Goal: Task Accomplishment & Management: Manage account settings

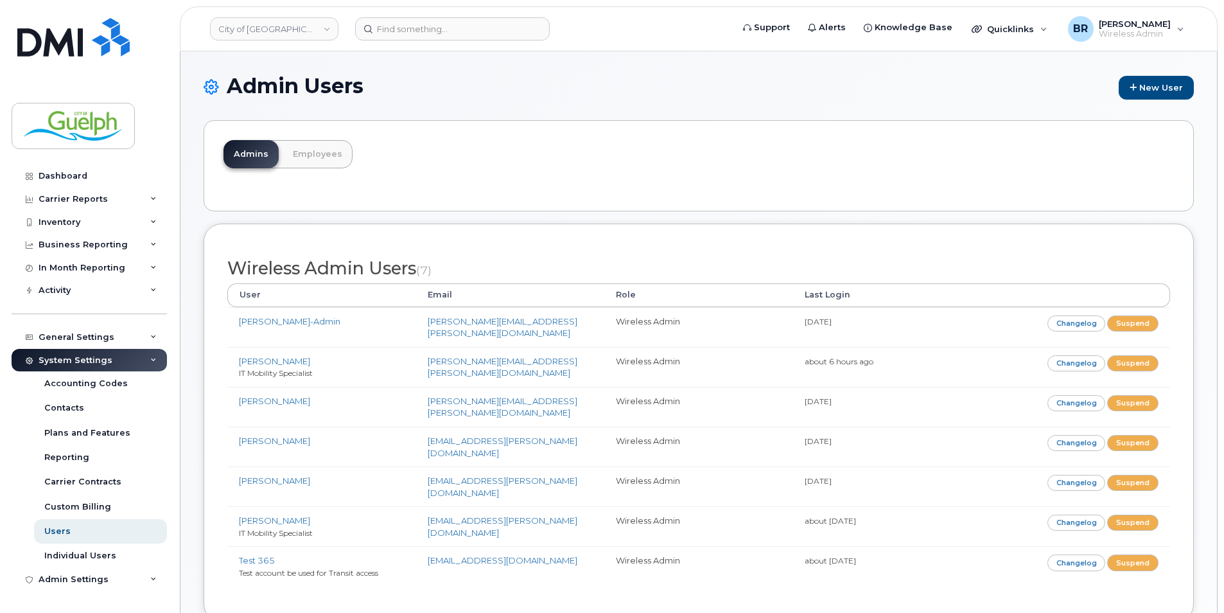
scroll to position [64, 0]
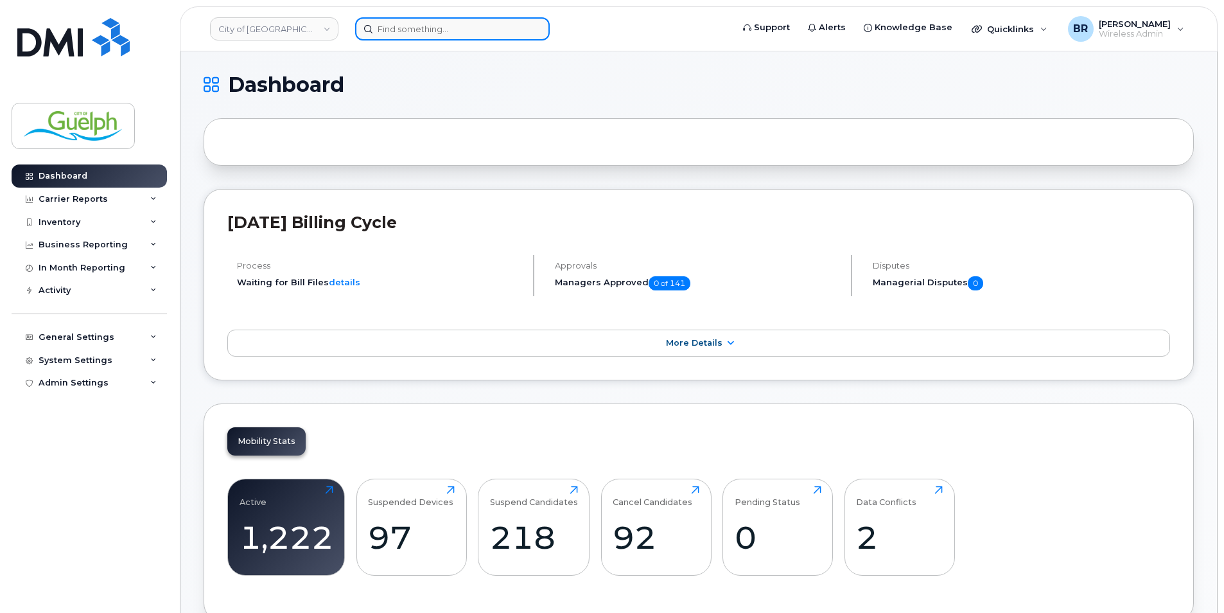
click at [432, 33] on input at bounding box center [452, 28] width 195 height 23
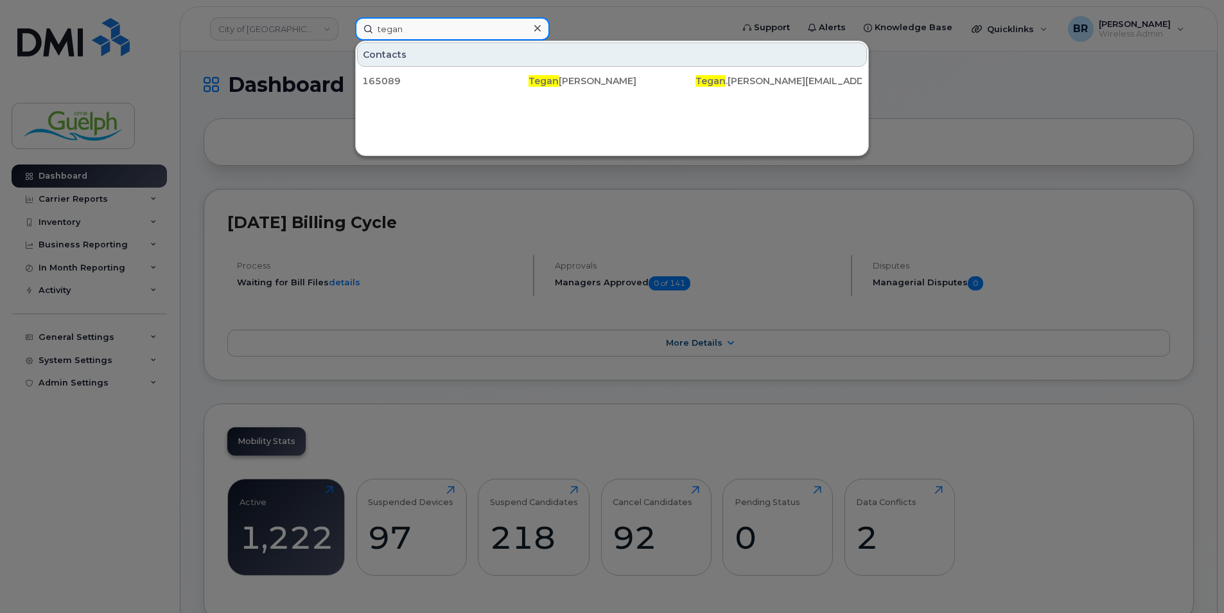
type input "tegan"
click at [540, 32] on icon at bounding box center [537, 28] width 6 height 10
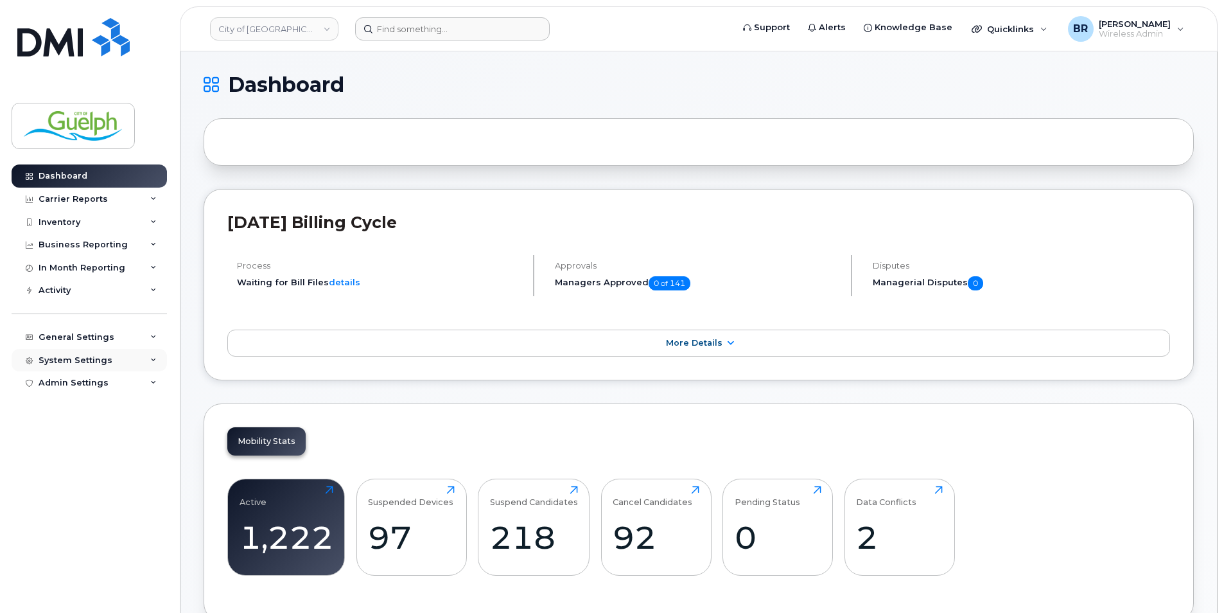
click at [83, 366] on div "System Settings" at bounding box center [89, 360] width 155 height 23
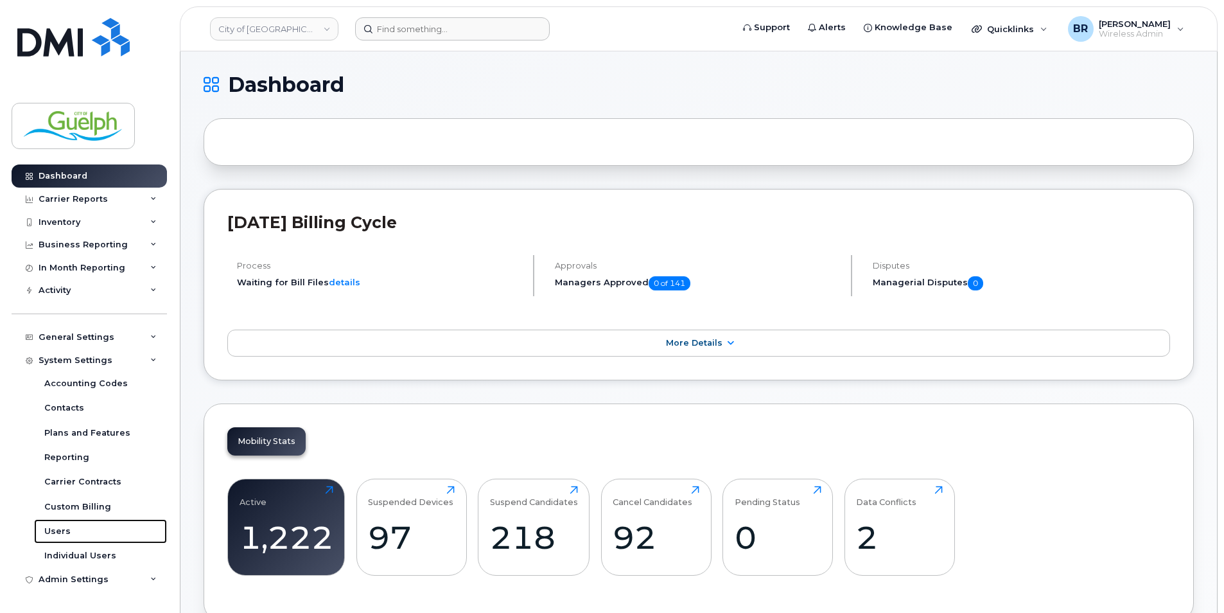
click at [65, 528] on div "Users" at bounding box center [57, 531] width 26 height 12
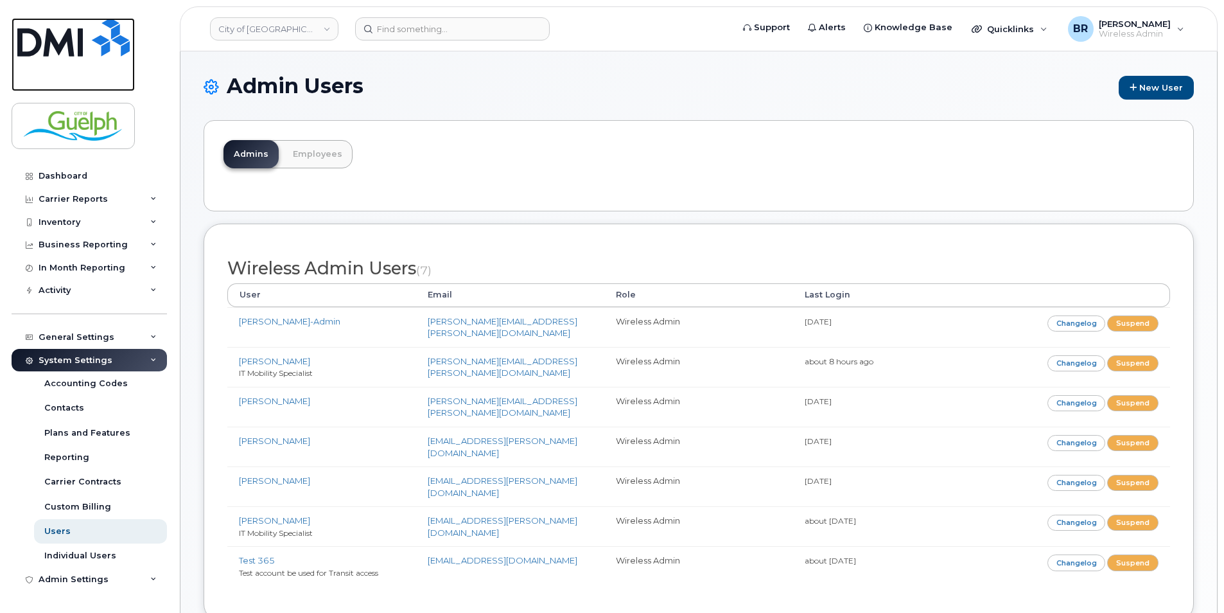
click at [96, 38] on img at bounding box center [73, 37] width 112 height 39
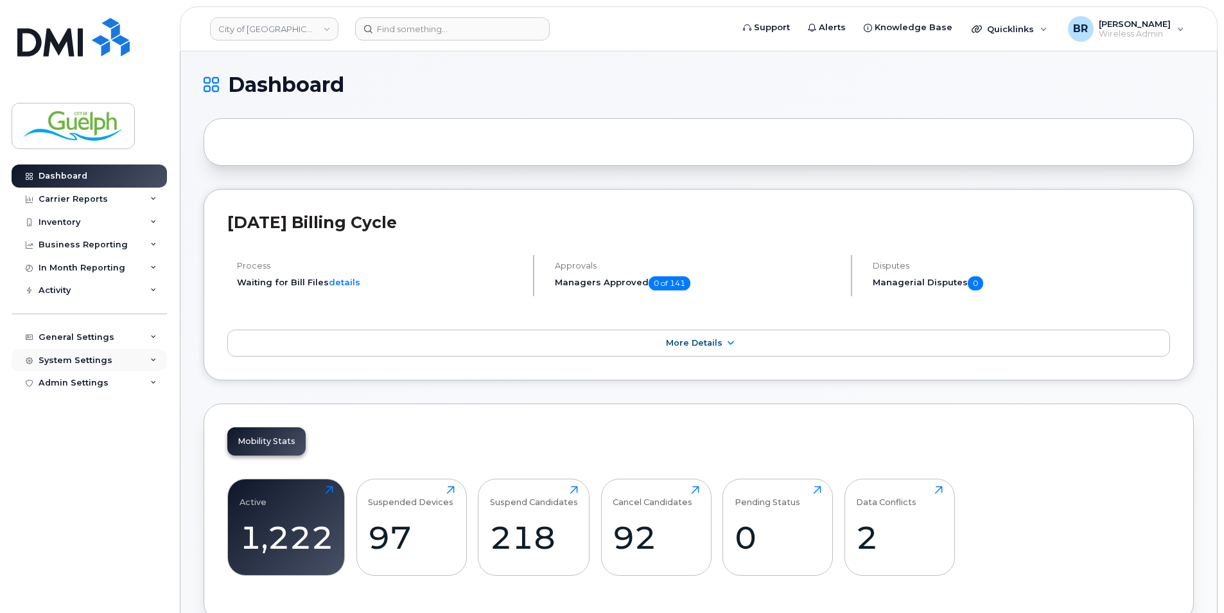
click at [116, 359] on div "System Settings" at bounding box center [89, 360] width 155 height 23
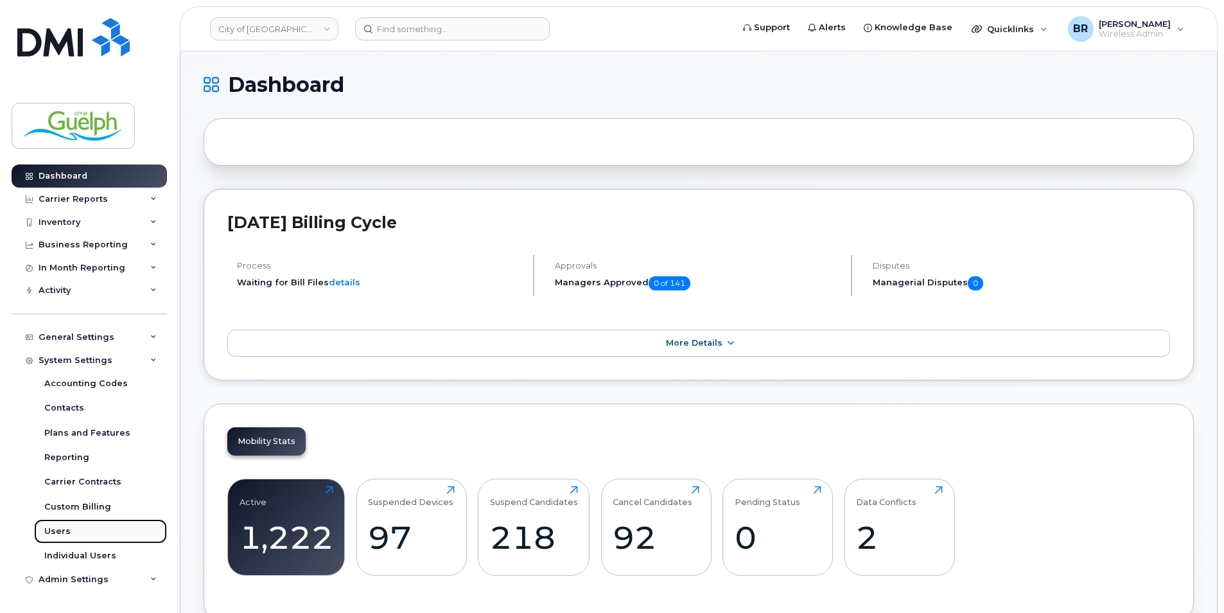
click at [60, 525] on div "Users" at bounding box center [57, 531] width 26 height 12
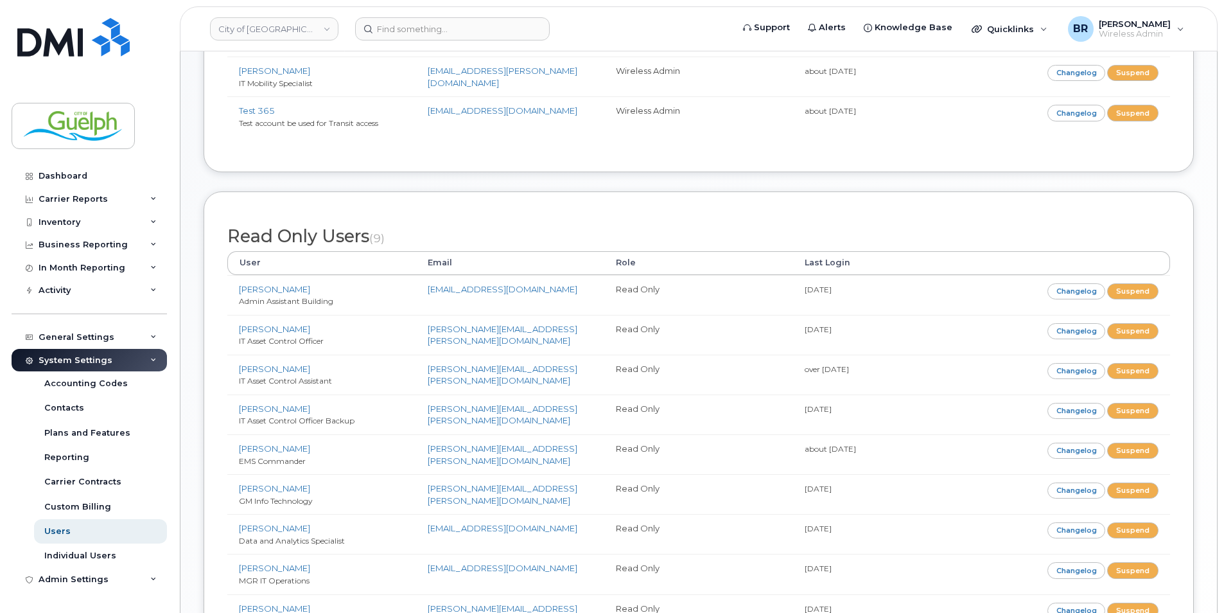
scroll to position [514, 0]
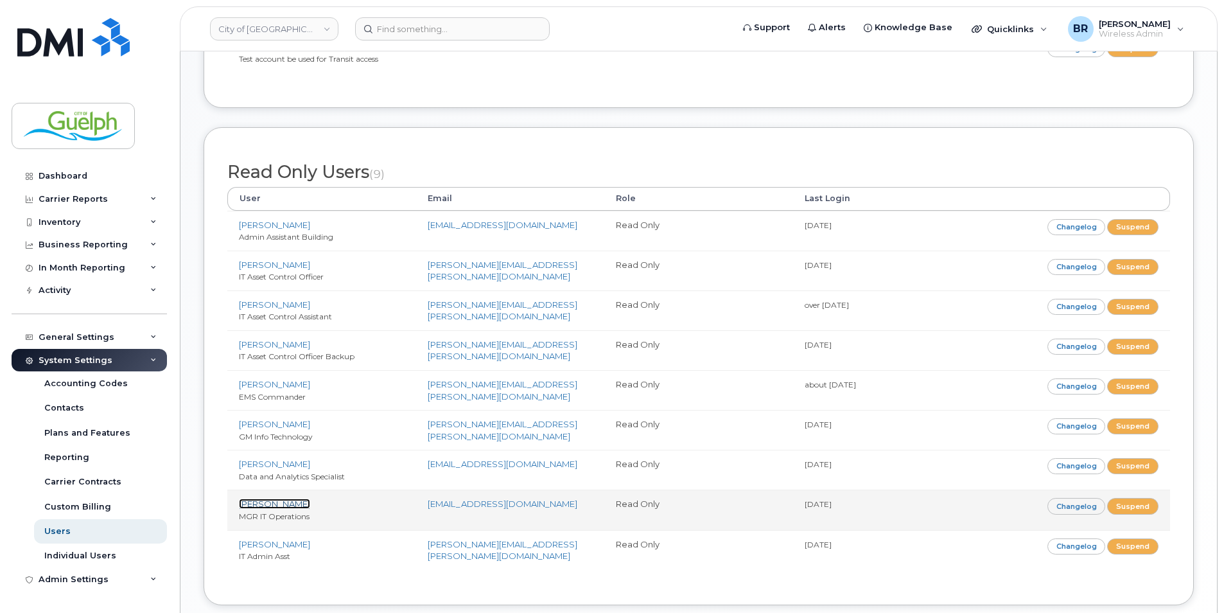
click at [285, 499] on link "Ashraf Abu Alia" at bounding box center [274, 504] width 71 height 10
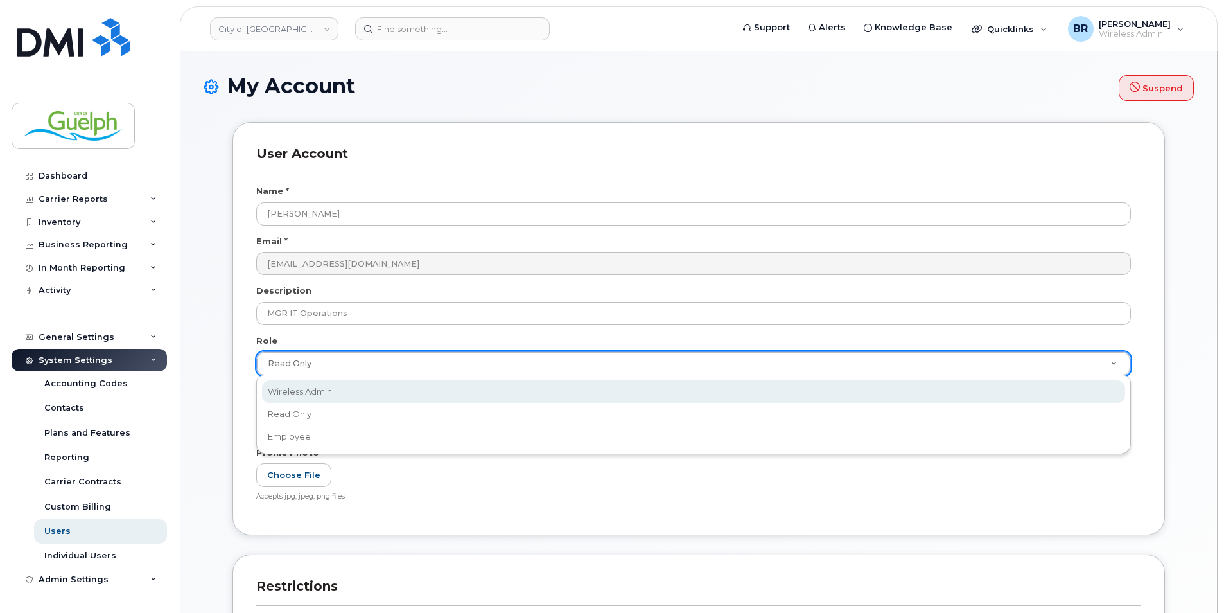
select select "wireless_admin"
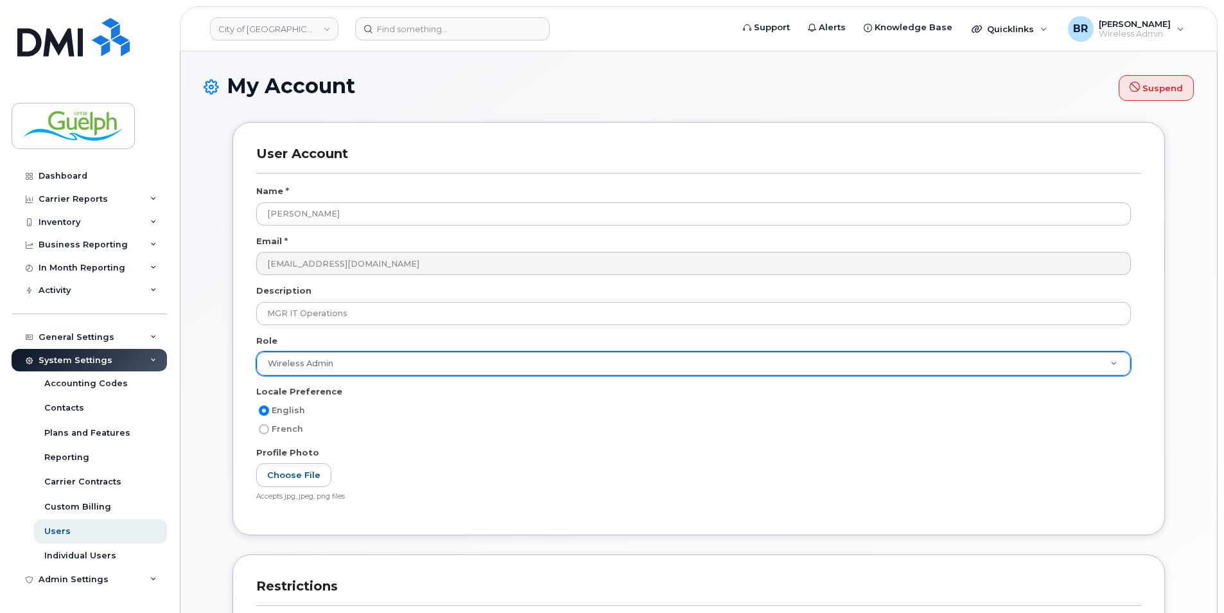
click at [1185, 428] on div "User Account Name * [PERSON_NAME] Email * [EMAIL_ADDRESS][DOMAIN_NAME] Descript…" at bounding box center [699, 554] width 991 height 866
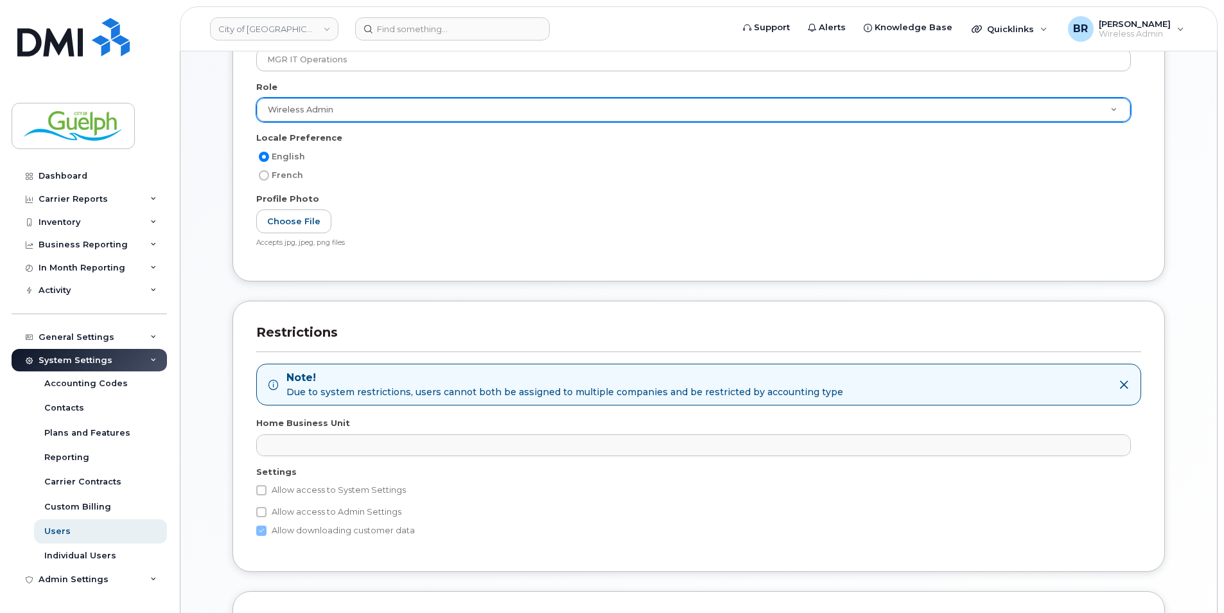
scroll to position [385, 0]
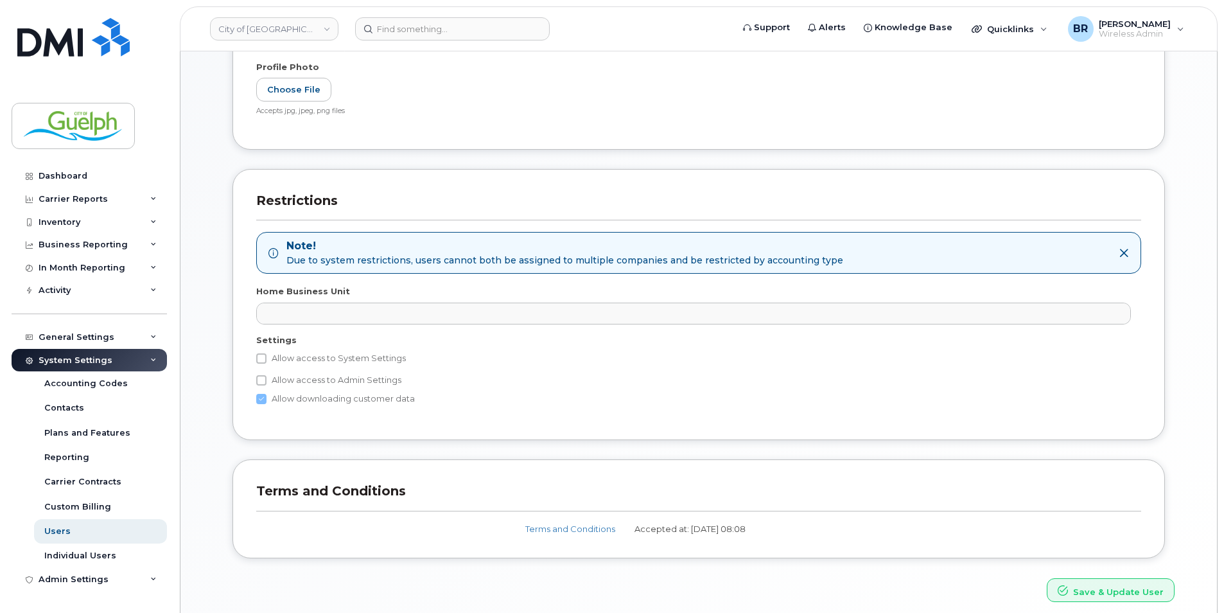
click at [351, 362] on label "Allow access to System Settings" at bounding box center [331, 358] width 150 height 15
click at [267, 362] on input "Allow access to System Settings" at bounding box center [261, 358] width 10 height 10
checkbox input "true"
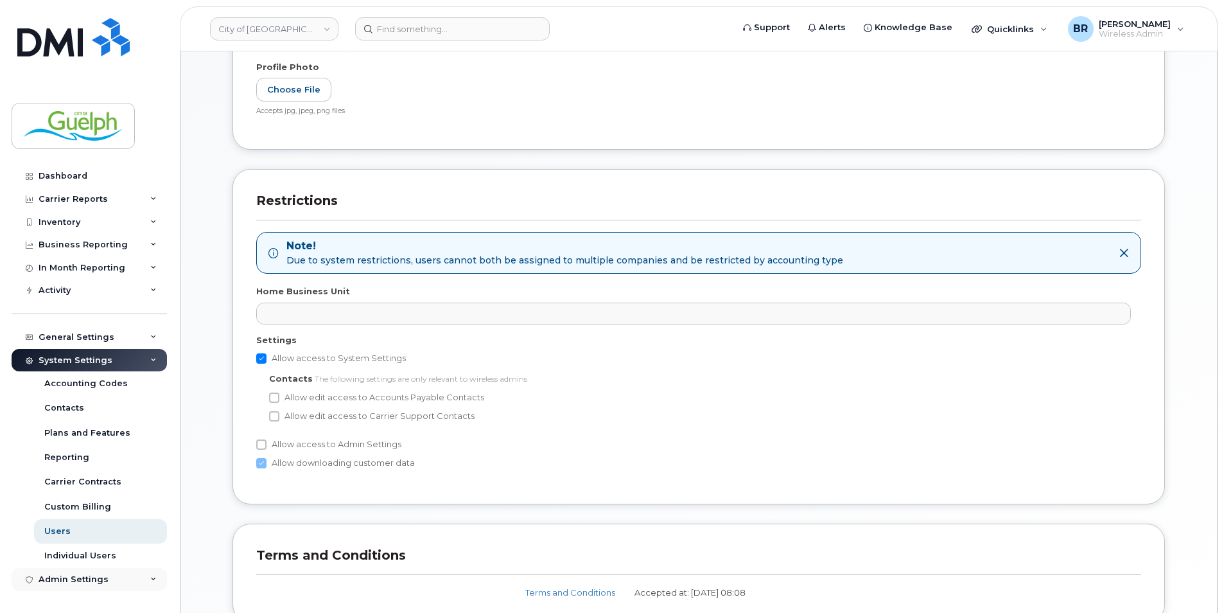
click at [112, 583] on div "Admin Settings" at bounding box center [89, 579] width 155 height 23
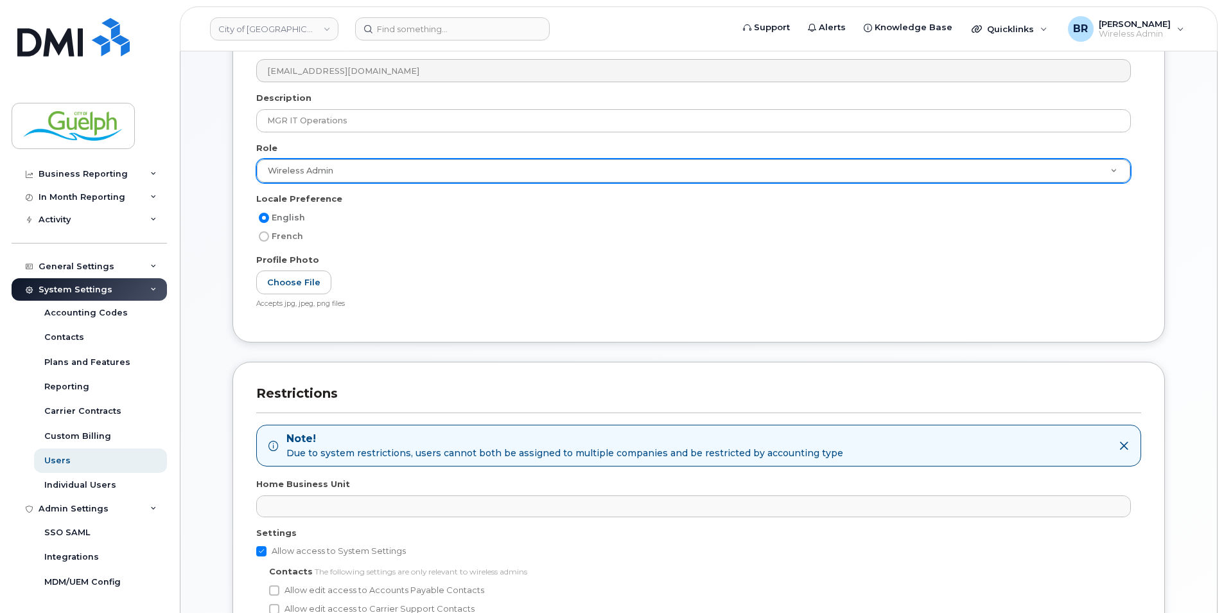
scroll to position [450, 0]
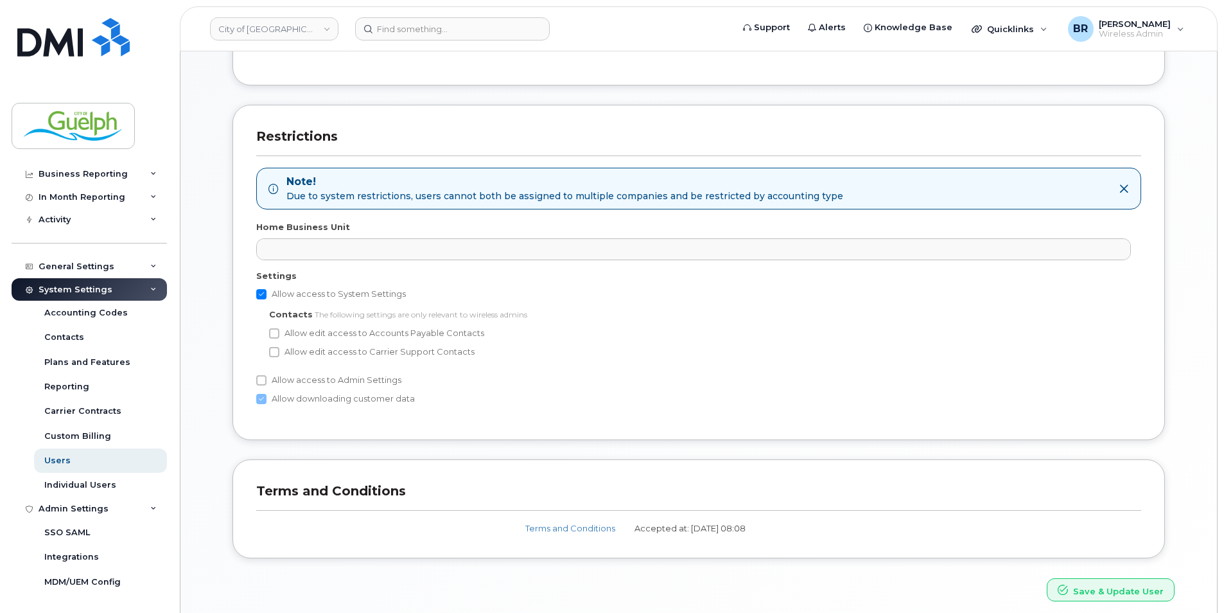
click at [376, 382] on label "Allow access to Admin Settings" at bounding box center [328, 380] width 145 height 15
click at [267, 382] on input "Allow access to Admin Settings" at bounding box center [261, 380] width 10 height 10
click at [376, 382] on label "Allow access to Admin Settings" at bounding box center [328, 380] width 145 height 15
click at [267, 382] on input "Allow access to Admin Settings" at bounding box center [261, 380] width 10 height 10
click at [384, 387] on label "Allow access to Admin Settings" at bounding box center [328, 380] width 145 height 15
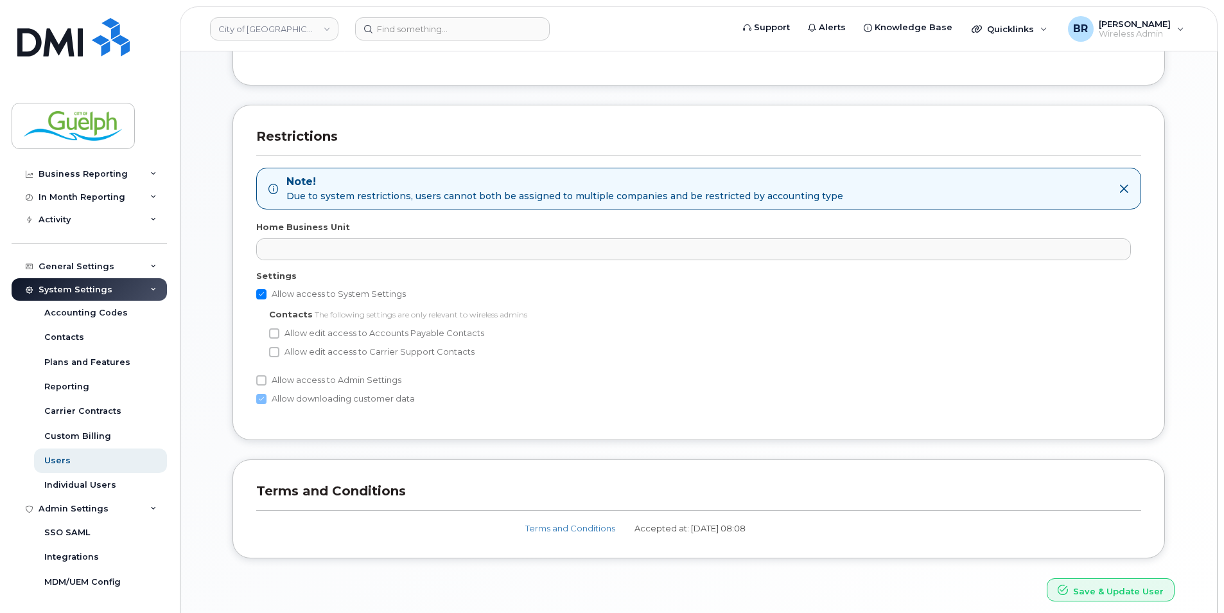
click at [267, 385] on input "Allow access to Admin Settings" at bounding box center [261, 380] width 10 height 10
checkbox input "true"
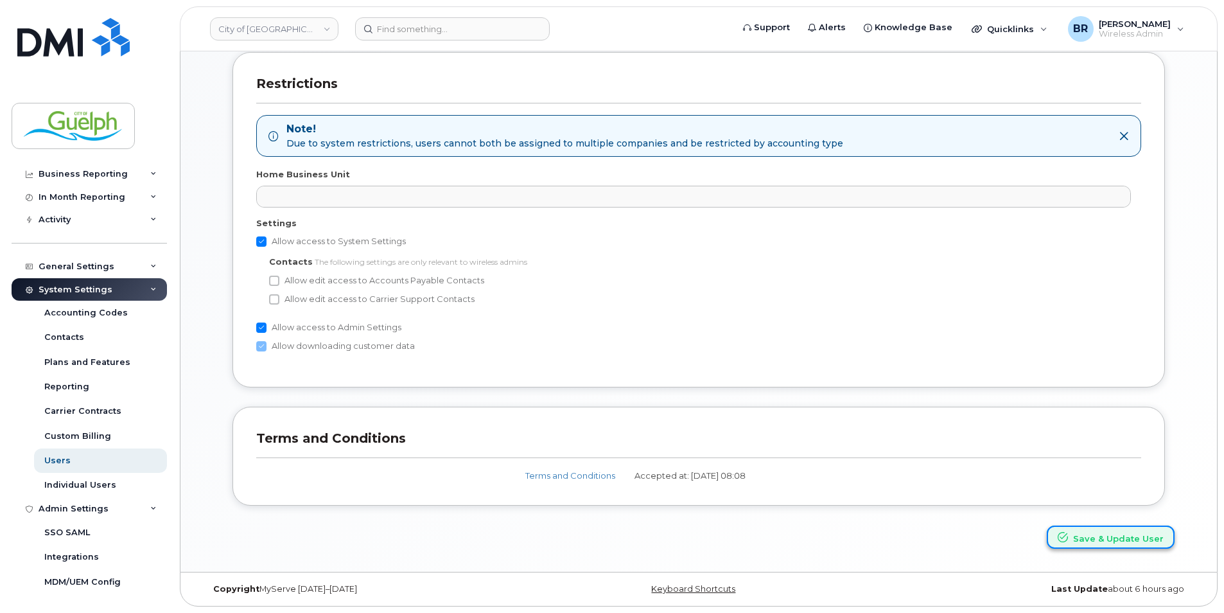
click at [1088, 534] on button "Save & Update User" at bounding box center [1111, 537] width 128 height 24
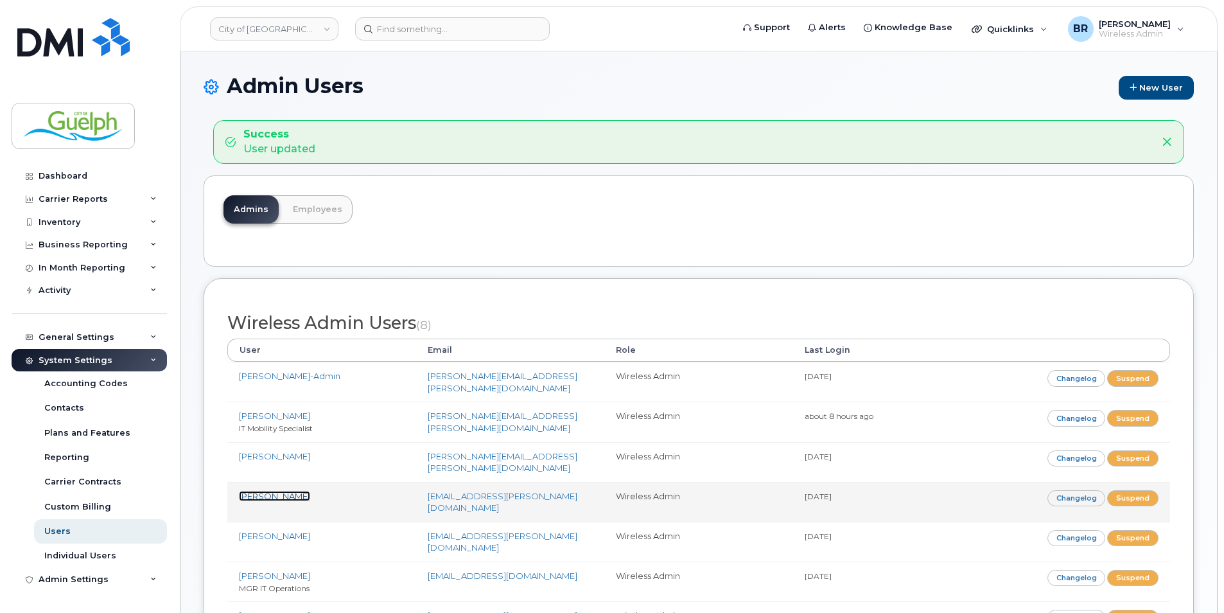
click at [284, 491] on link "[PERSON_NAME]" at bounding box center [274, 496] width 71 height 10
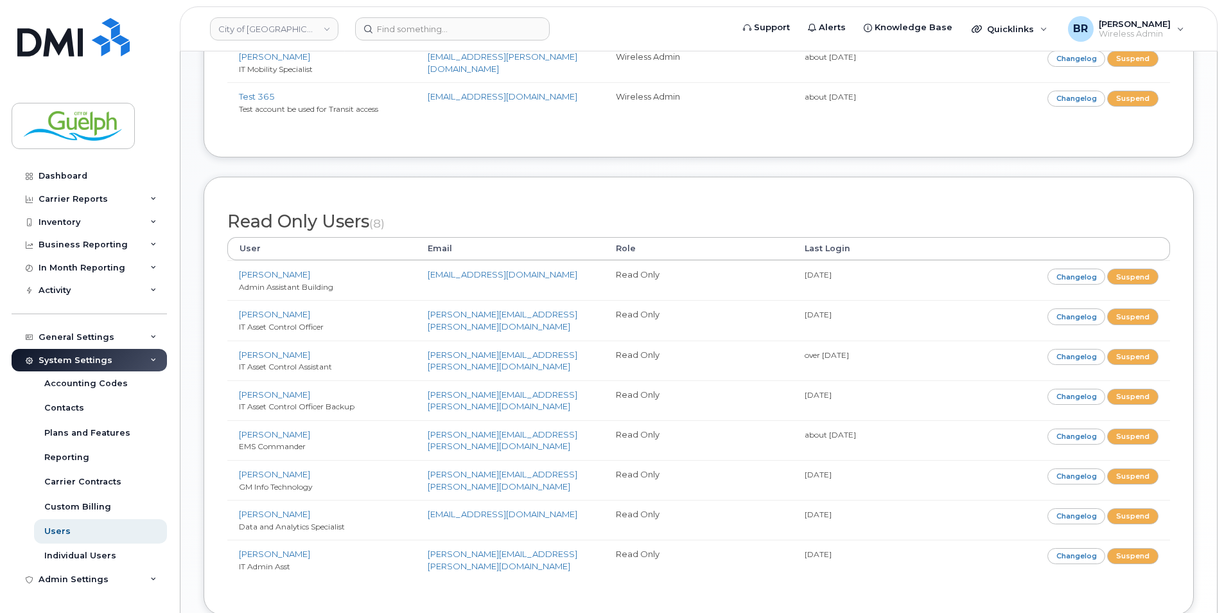
scroll to position [578, 0]
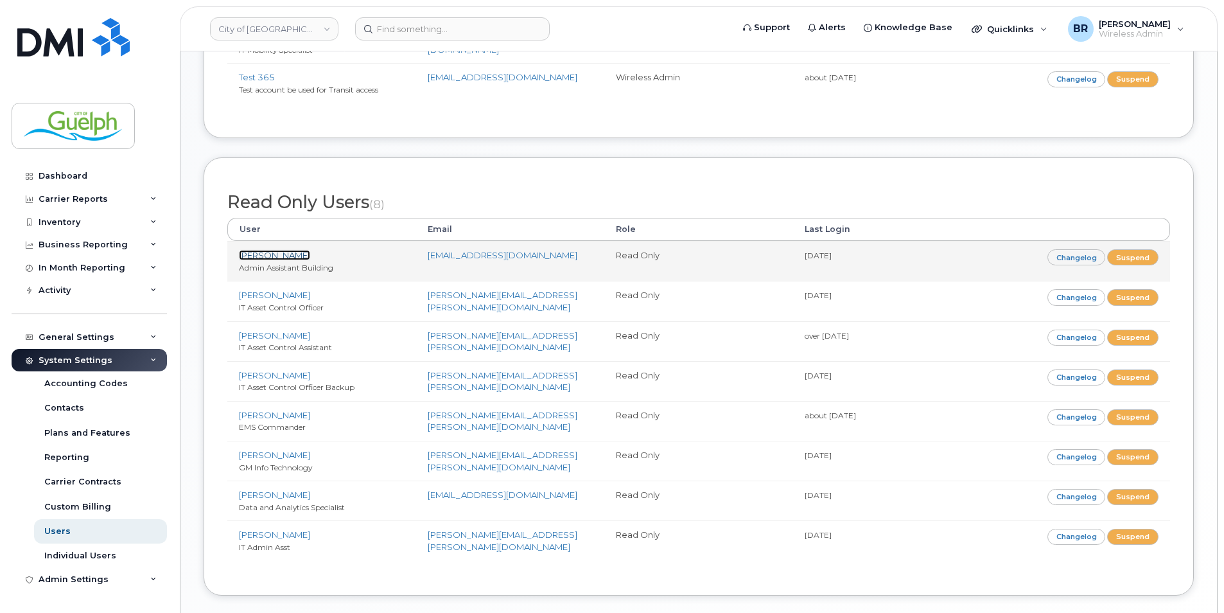
click at [267, 250] on link "Minna Bunnett" at bounding box center [274, 255] width 71 height 10
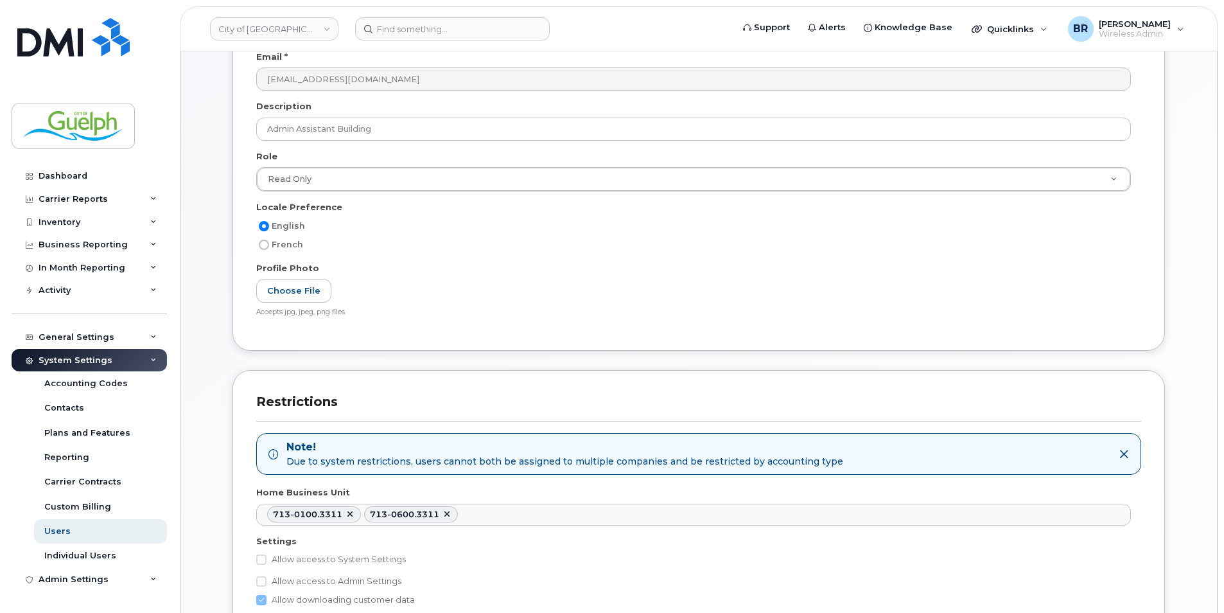
scroll to position [385, 0]
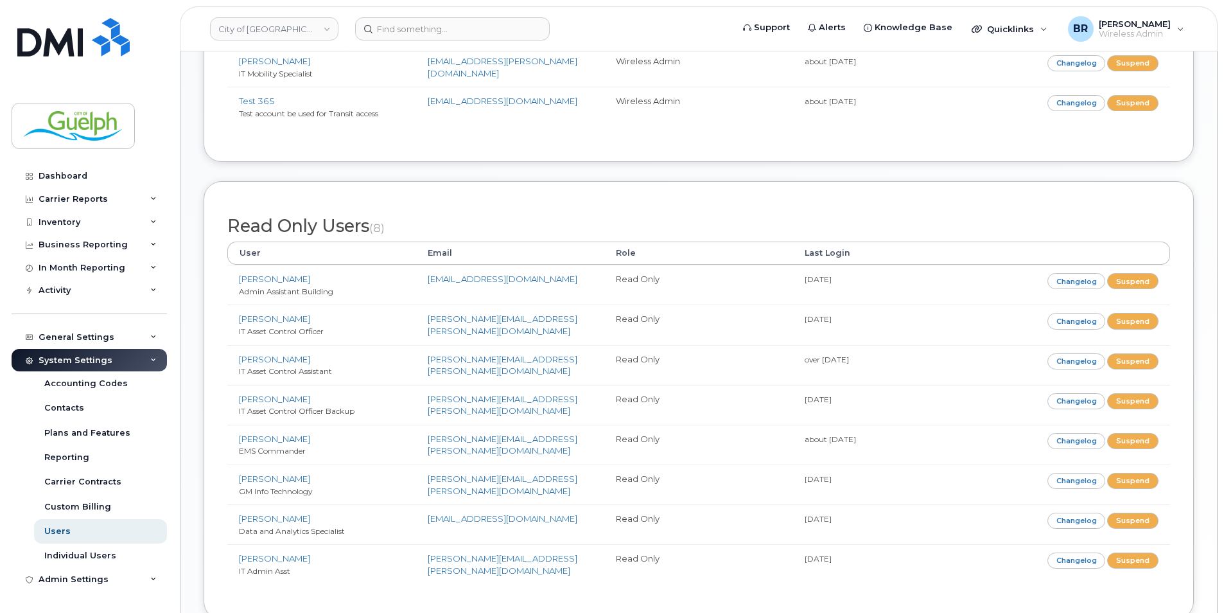
scroll to position [578, 0]
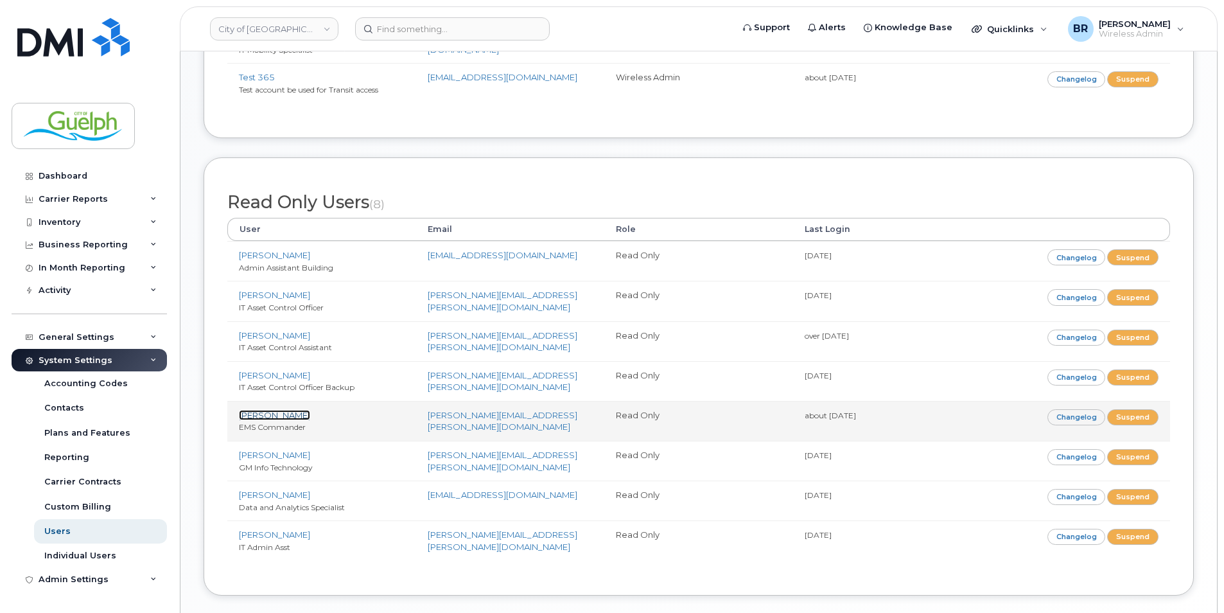
click at [284, 410] on link "[PERSON_NAME]" at bounding box center [274, 415] width 71 height 10
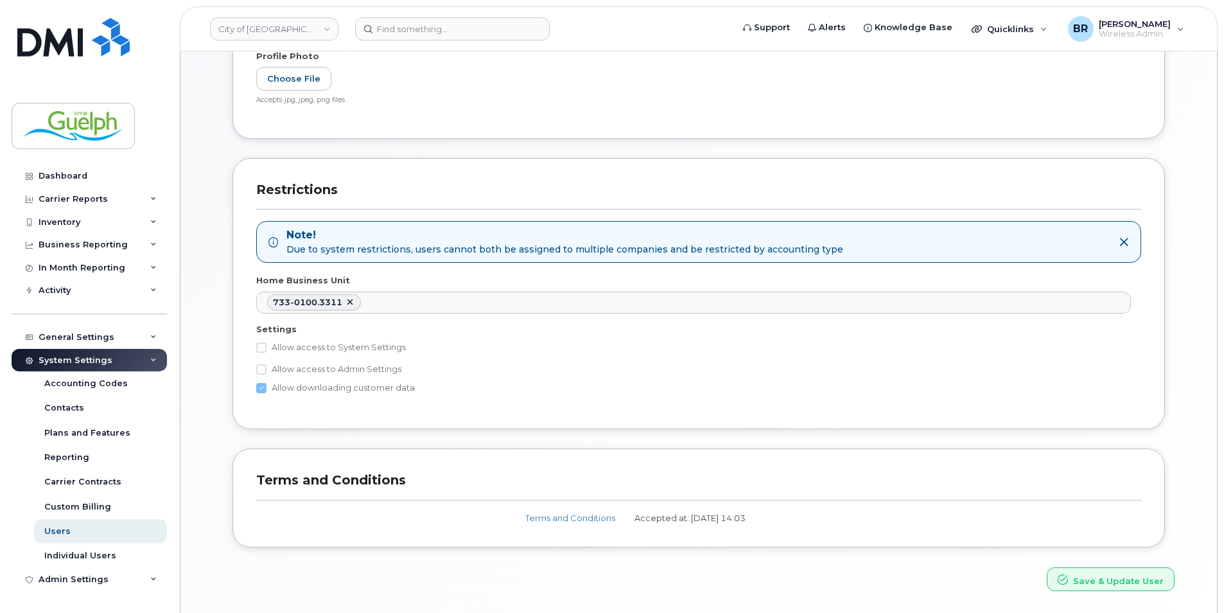
scroll to position [439, 0]
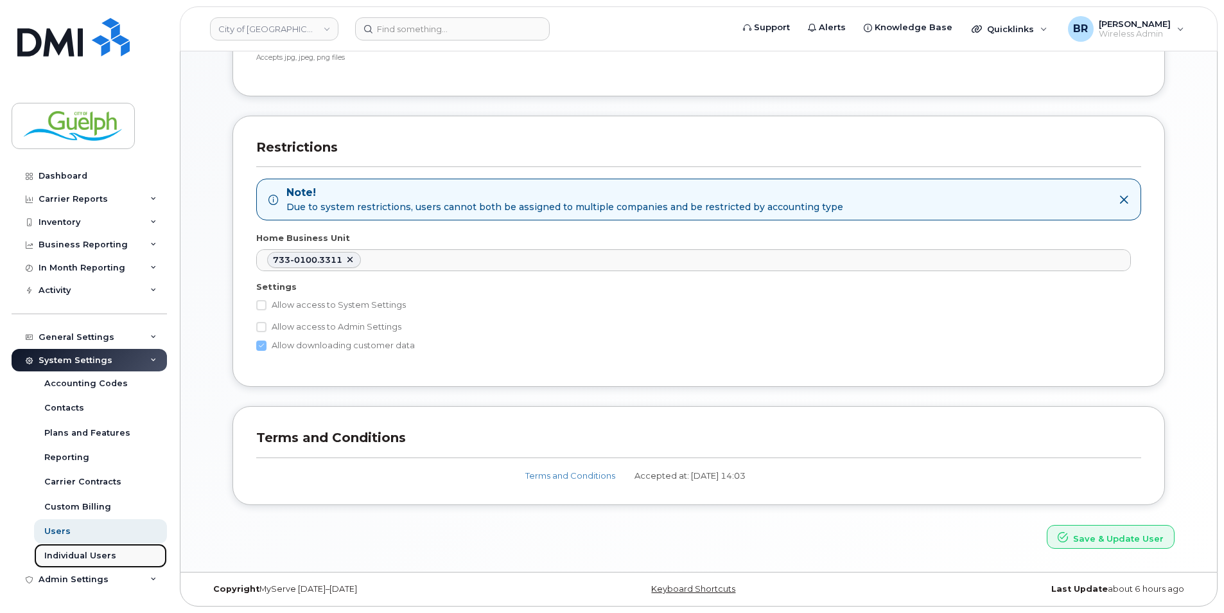
click at [78, 547] on link "Individual Users" at bounding box center [100, 555] width 133 height 24
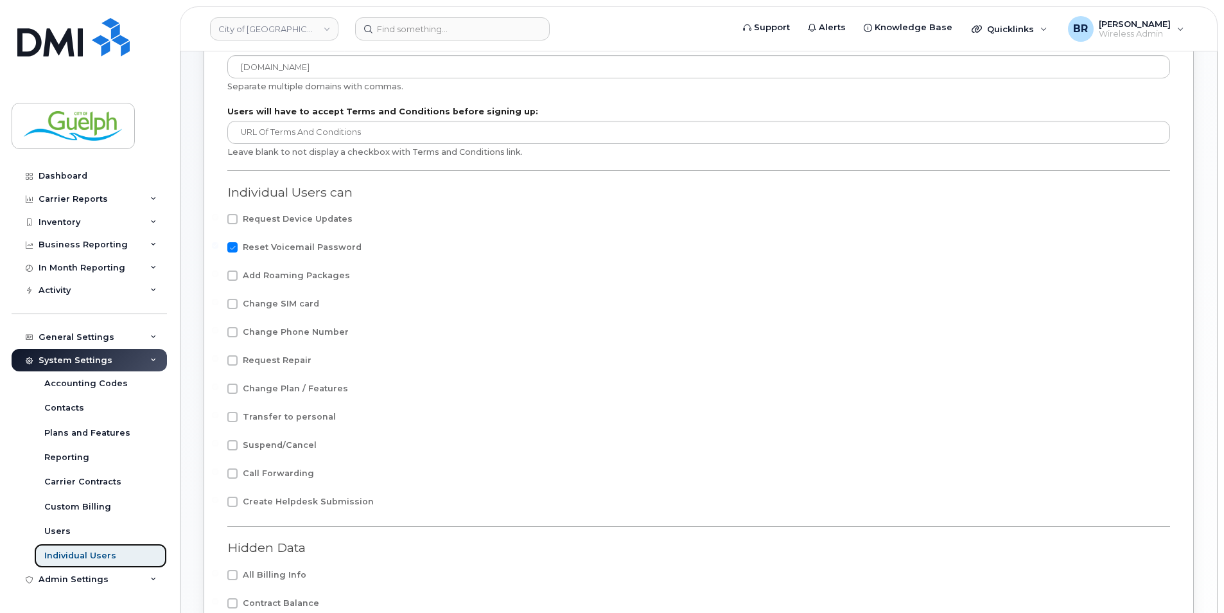
scroll to position [193, 0]
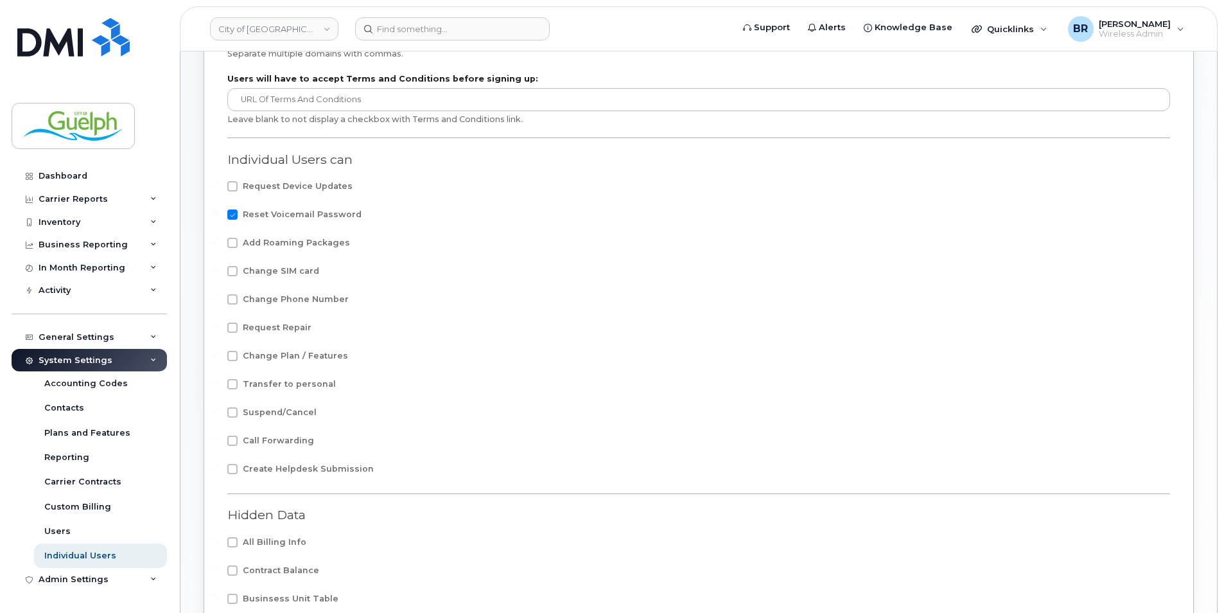
click at [62, 16] on div "Dashboard Carrier Reports Monthly Billing Data Daily Data Pooling Data Behavior…" at bounding box center [87, 306] width 174 height 613
click at [60, 28] on img at bounding box center [73, 37] width 112 height 39
